Goal: Information Seeking & Learning: Learn about a topic

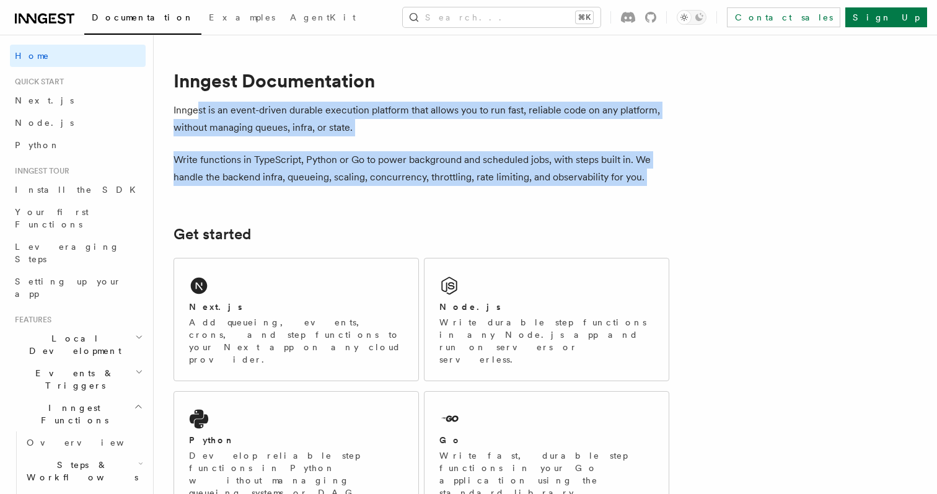
drag, startPoint x: 199, startPoint y: 108, endPoint x: 206, endPoint y: 201, distance: 93.2
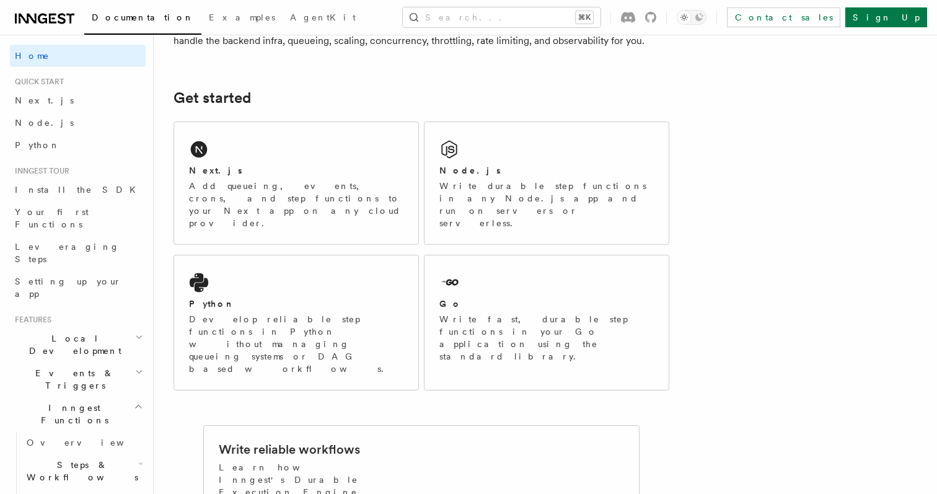
scroll to position [146, 0]
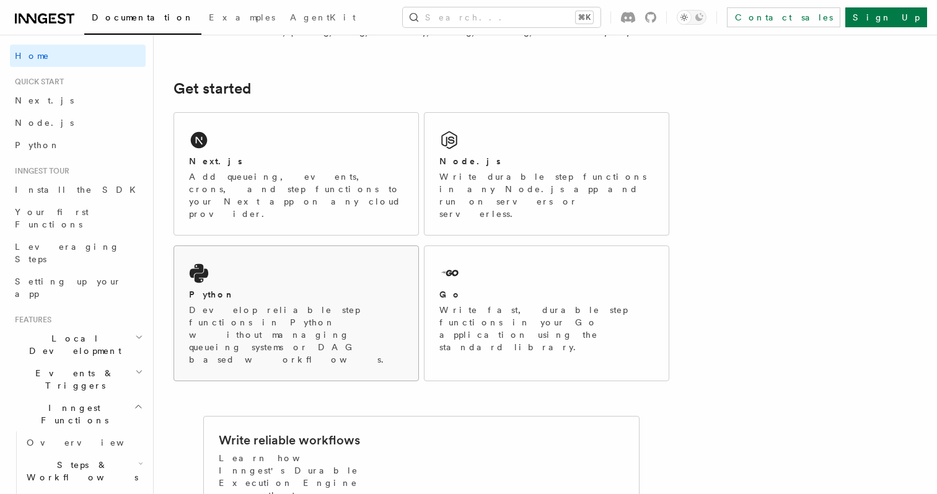
click at [252, 247] on div "Python Develop reliable step functions in Python without managing queueing syst…" at bounding box center [296, 313] width 244 height 134
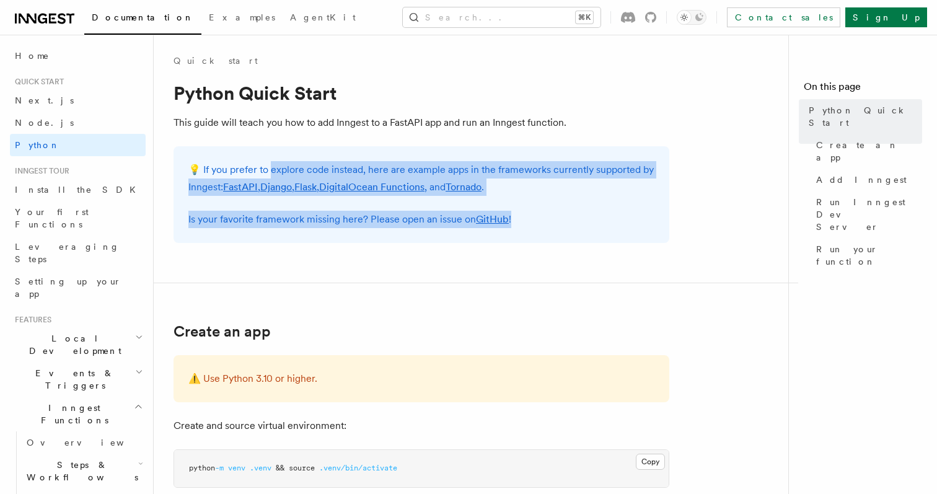
drag, startPoint x: 270, startPoint y: 166, endPoint x: 285, endPoint y: 235, distance: 70.4
click at [285, 235] on div "💡 If you prefer to explore code instead, here are example apps in the framework…" at bounding box center [422, 194] width 496 height 97
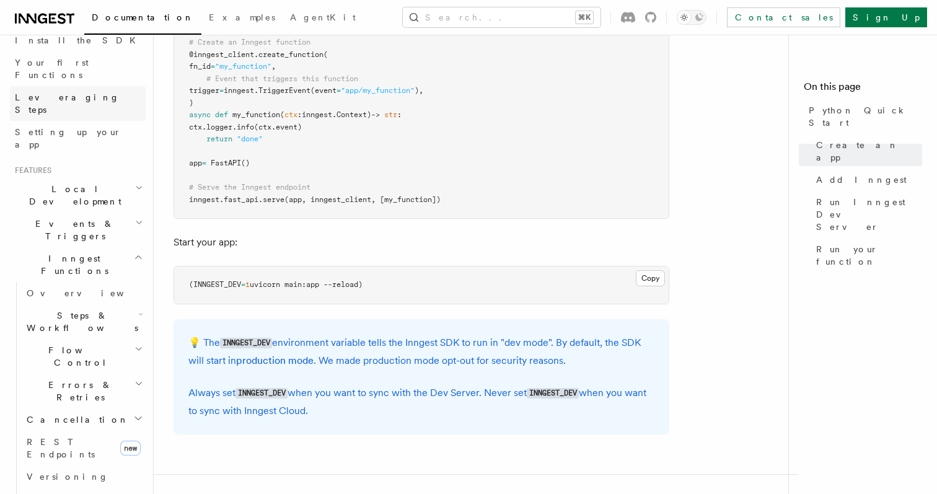
scroll to position [162, 0]
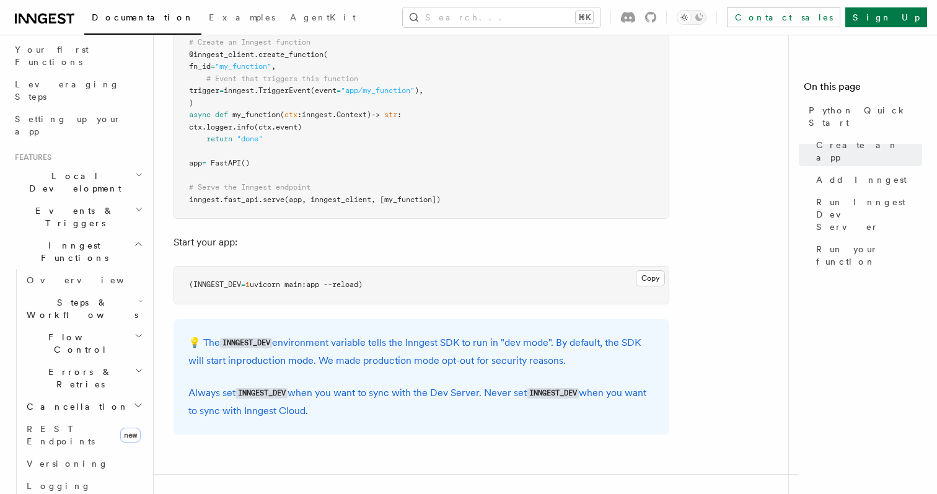
click at [81, 296] on span "Steps & Workflows" at bounding box center [80, 308] width 116 height 25
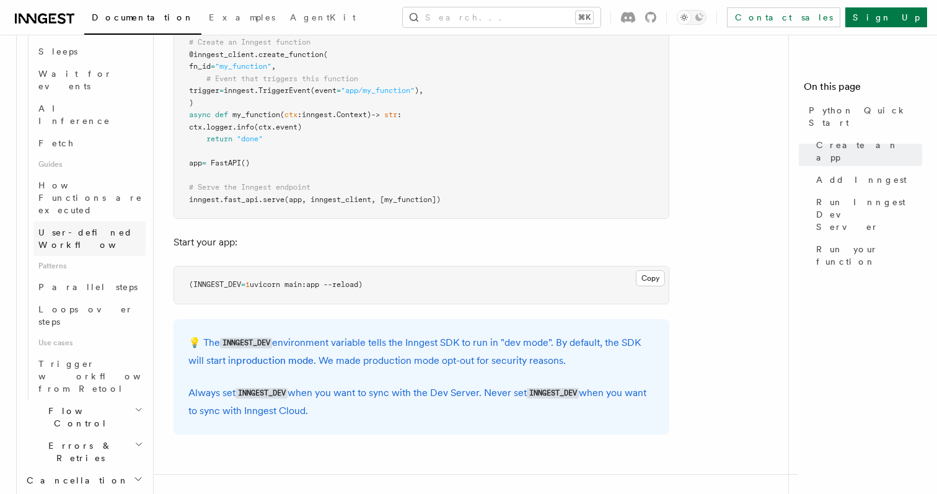
scroll to position [498, 0]
click at [81, 395] on h2 "Flow Control" at bounding box center [84, 412] width 124 height 35
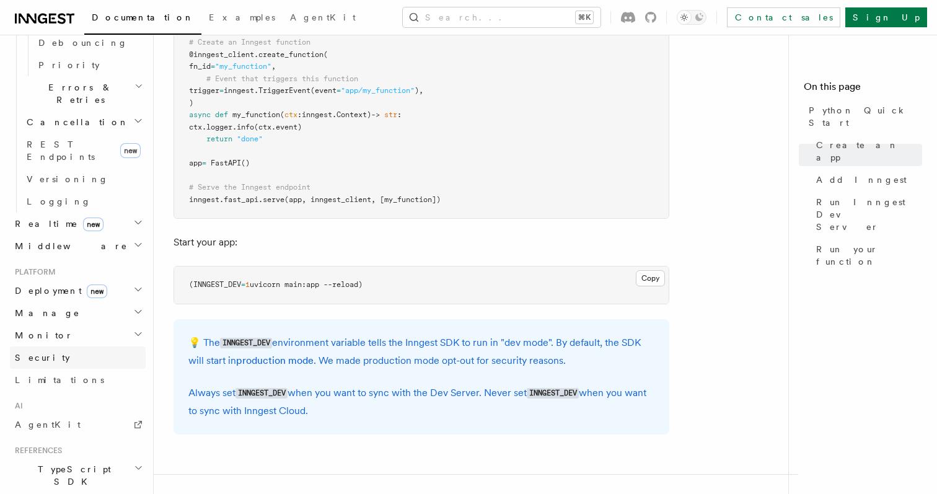
scroll to position [1008, 0]
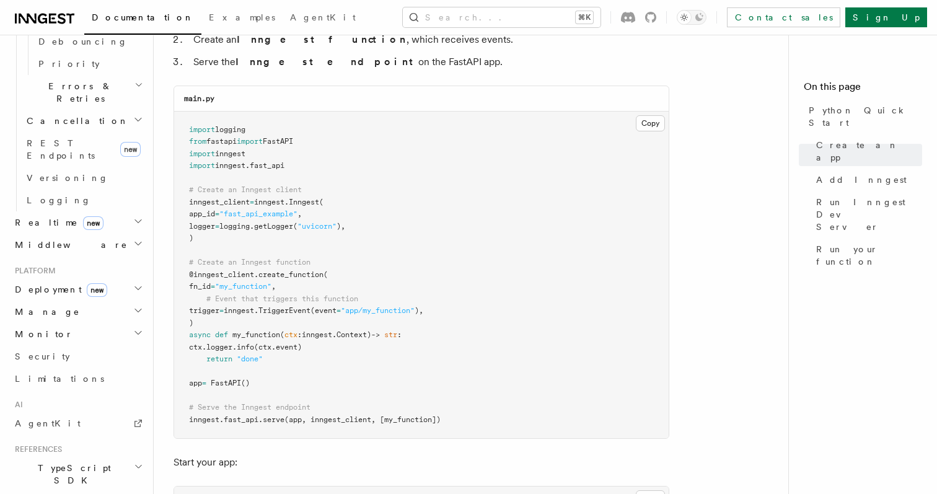
scroll to position [837, 0]
click at [76, 491] on h2 "Python SDK" at bounding box center [78, 502] width 136 height 22
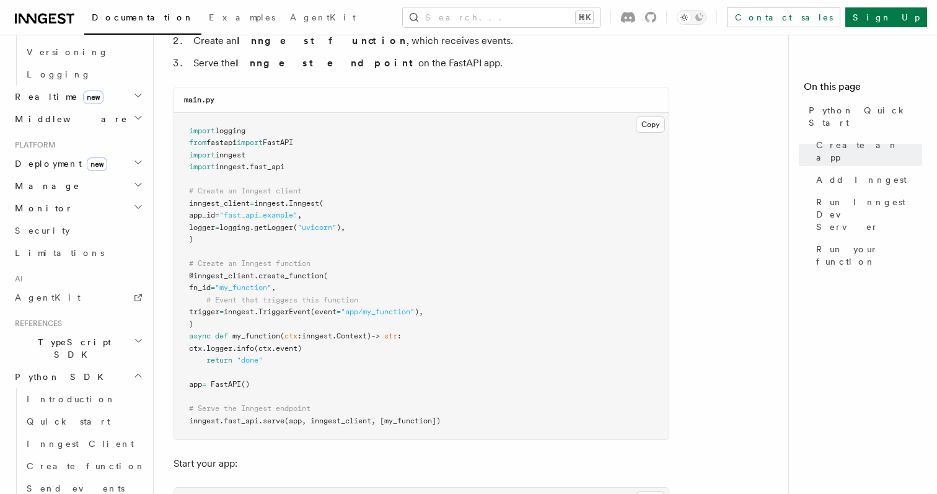
scroll to position [1138, 0]
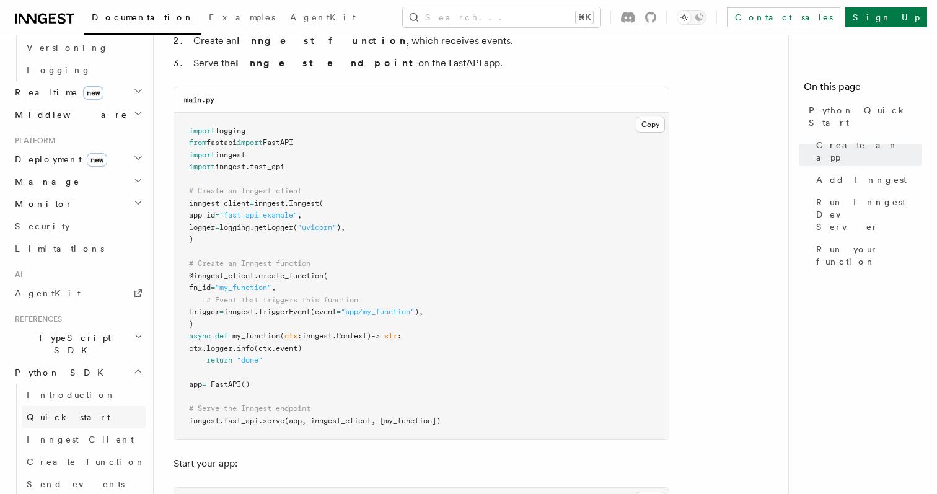
click at [59, 412] on span "Quick start" at bounding box center [69, 417] width 84 height 10
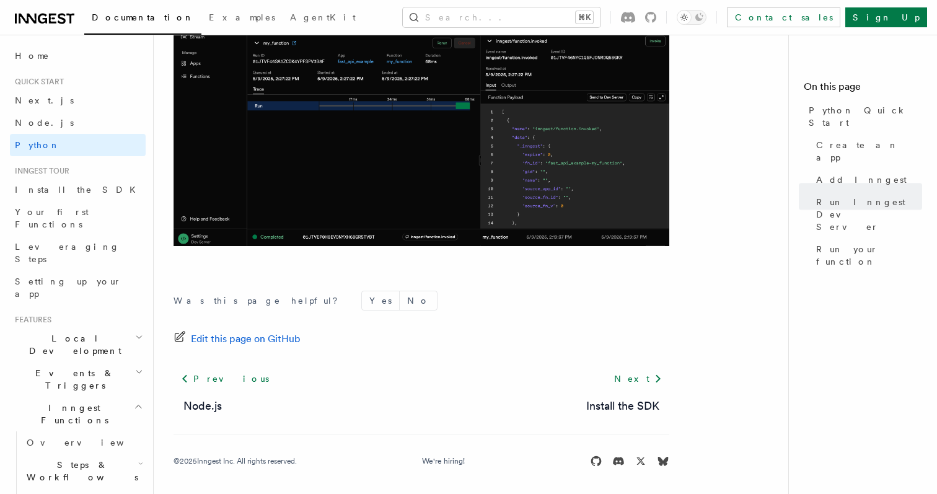
scroll to position [2640, 0]
